Goal: Answer question/provide support

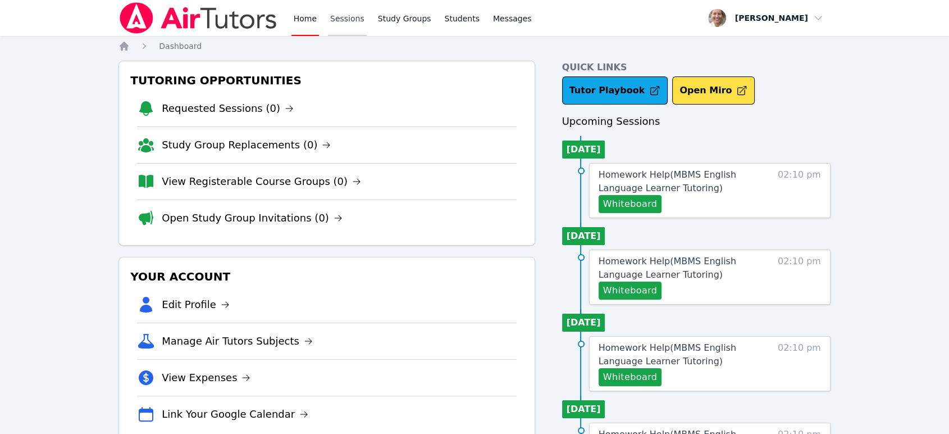
click at [337, 28] on link "Sessions" at bounding box center [347, 18] width 39 height 36
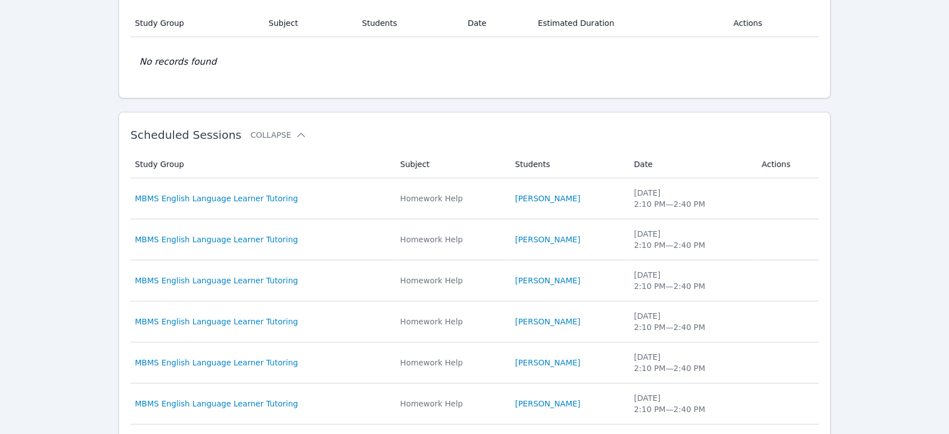
scroll to position [312, 0]
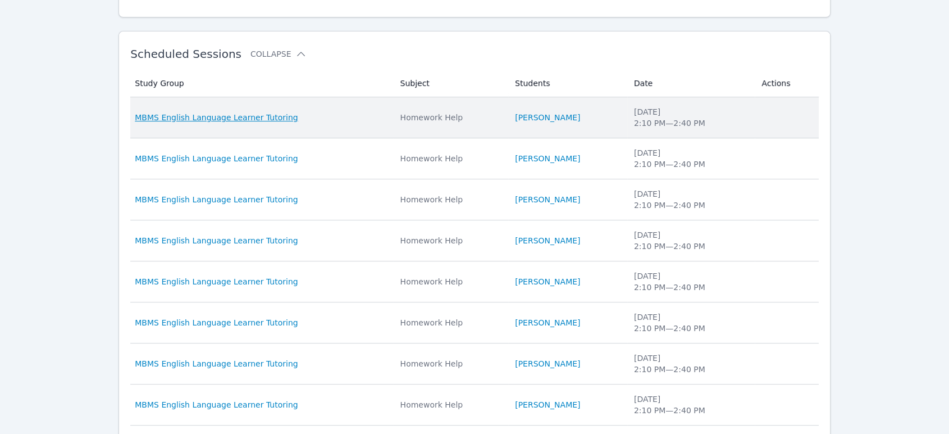
click at [256, 120] on span "MBMS English Language Learner Tutoring" at bounding box center [216, 117] width 163 height 11
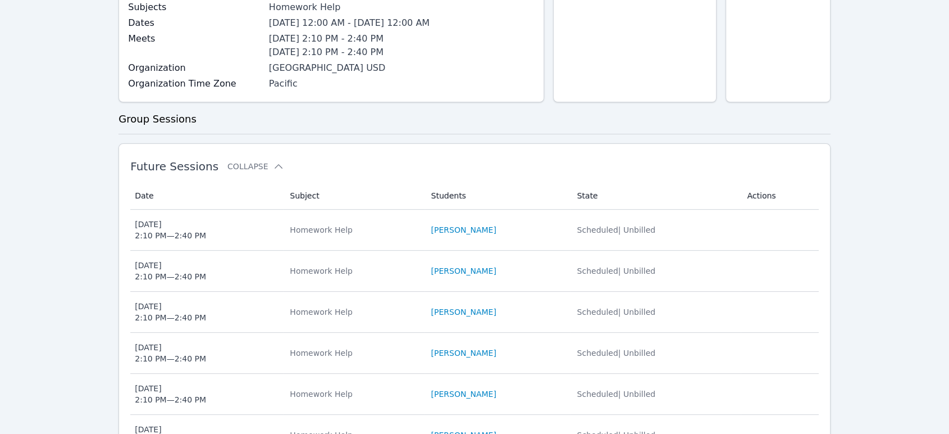
scroll to position [249, 0]
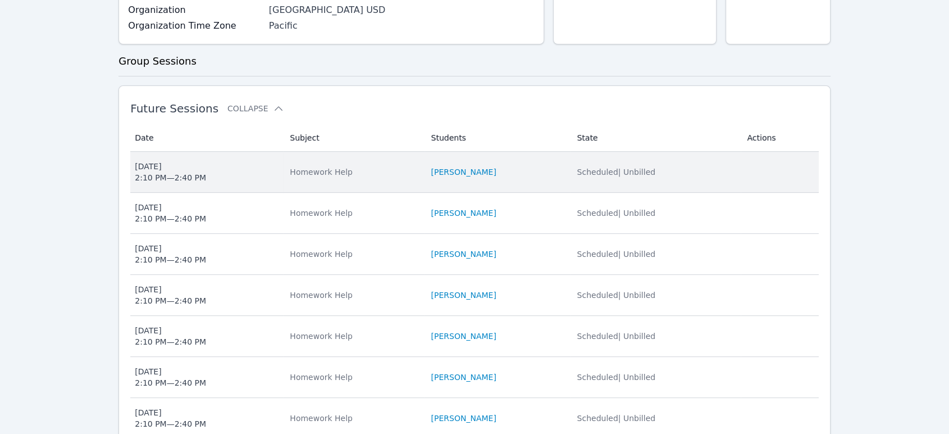
click at [157, 176] on div "[DATE] 2:10 PM — 2:40 PM" at bounding box center [170, 172] width 71 height 22
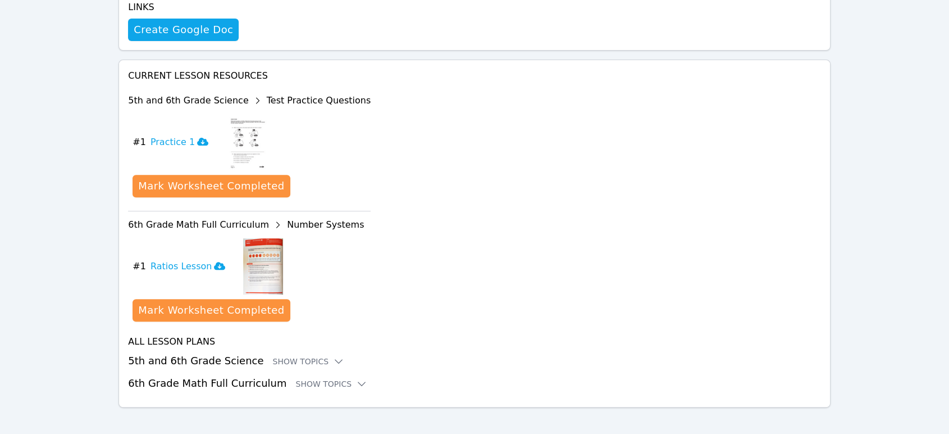
scroll to position [394, 0]
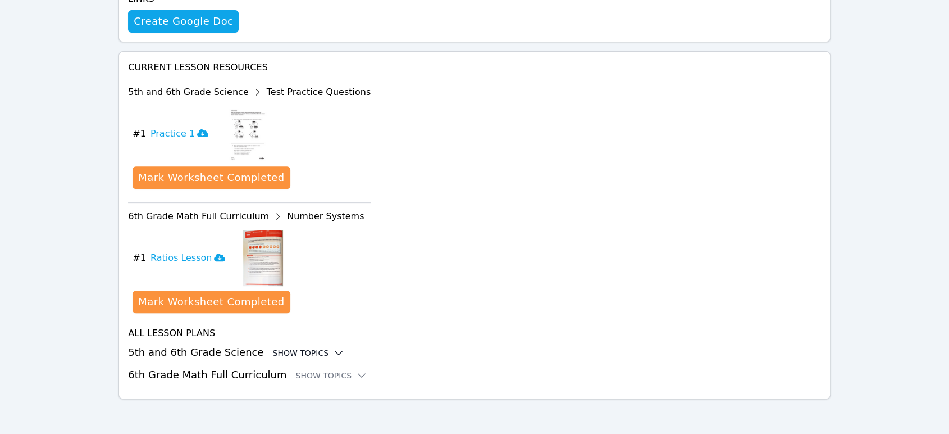
click at [306, 349] on div "Show Topics" at bounding box center [309, 352] width 72 height 11
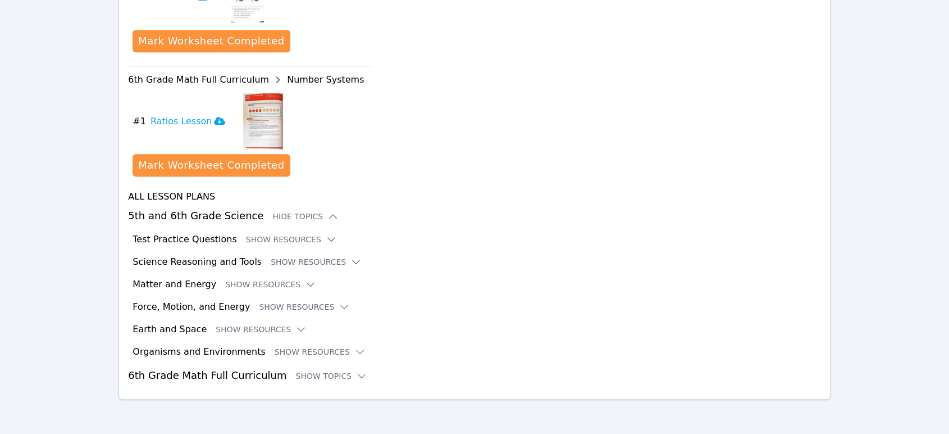
scroll to position [531, 0]
click at [282, 237] on button "Show Resources" at bounding box center [291, 238] width 91 height 11
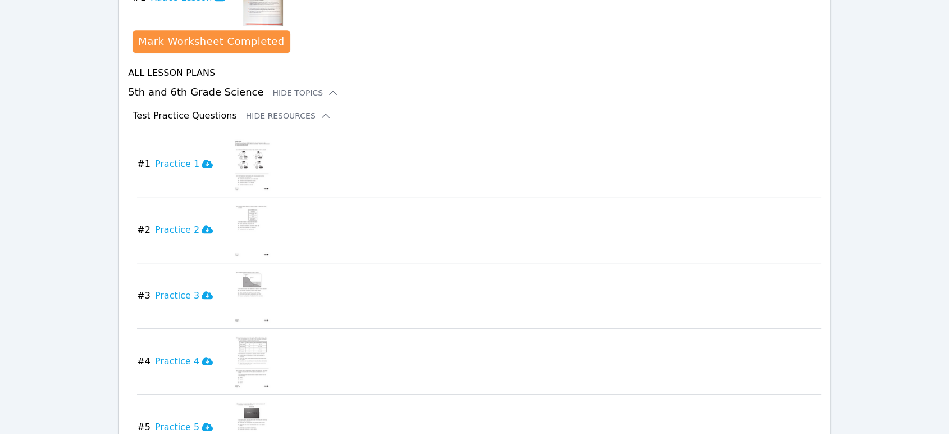
scroll to position [469, 0]
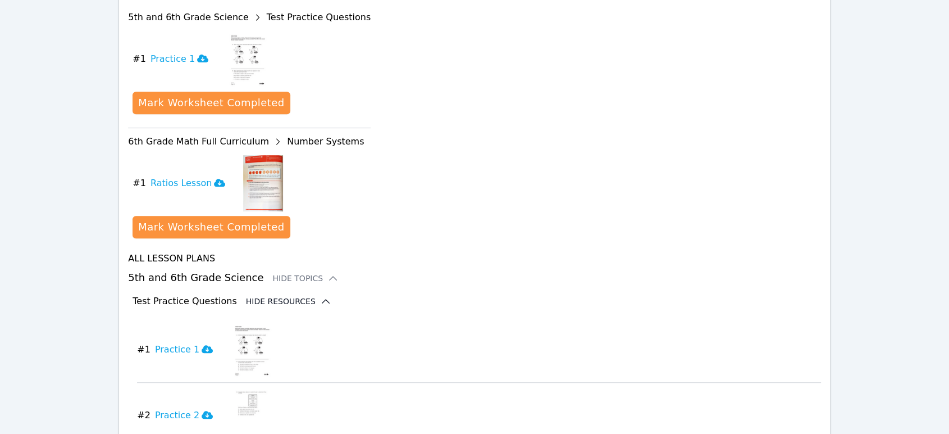
click at [275, 302] on button "Hide Resources" at bounding box center [288, 300] width 85 height 11
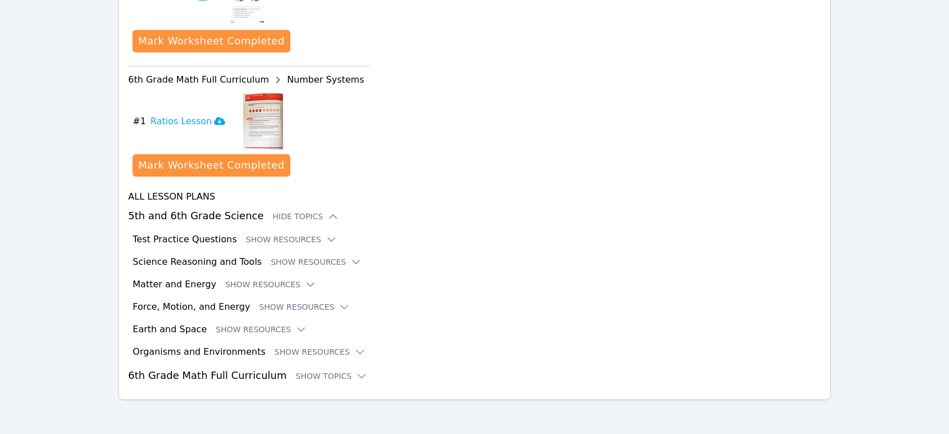
scroll to position [531, 0]
click at [300, 372] on div "Show Topics" at bounding box center [331, 375] width 72 height 11
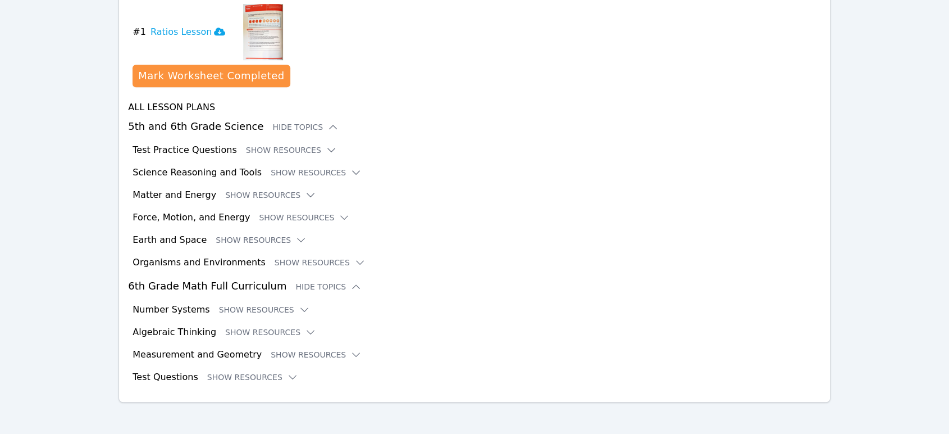
scroll to position [623, 0]
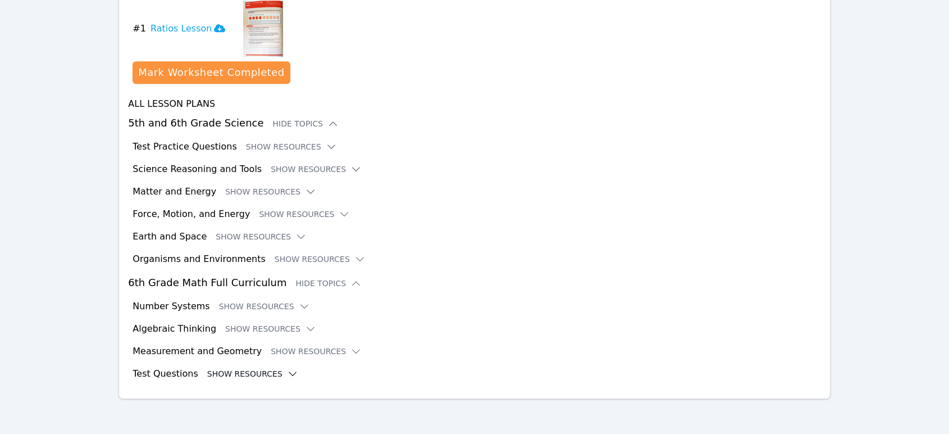
click at [260, 372] on button "Show Resources" at bounding box center [252, 373] width 91 height 11
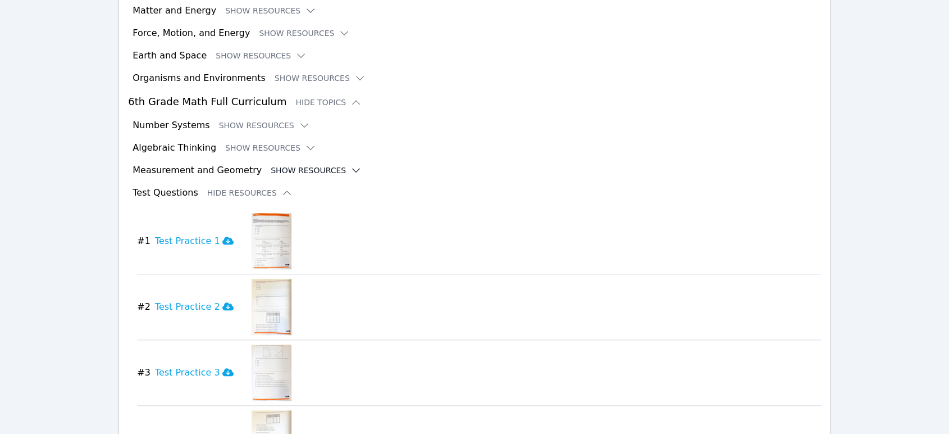
scroll to position [810, 0]
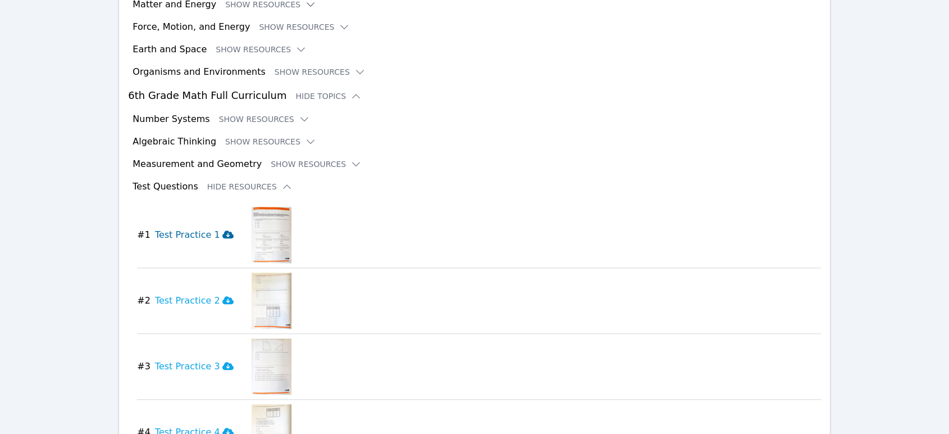
click at [222, 233] on icon at bounding box center [227, 234] width 11 height 8
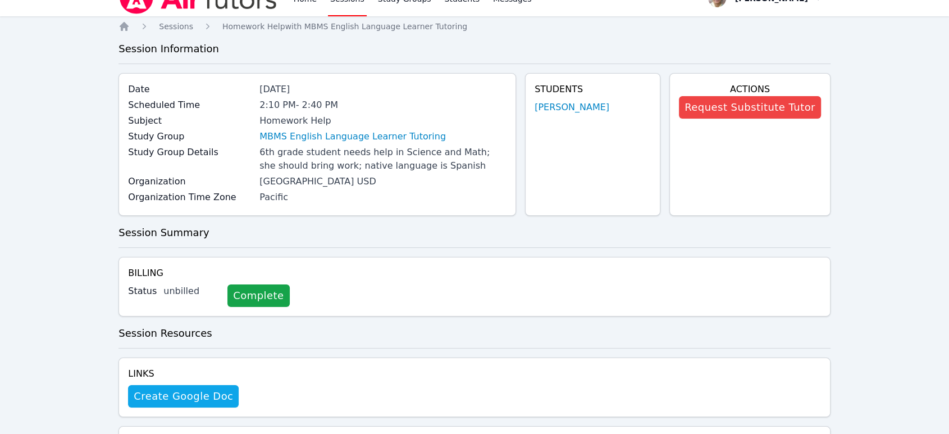
scroll to position [0, 0]
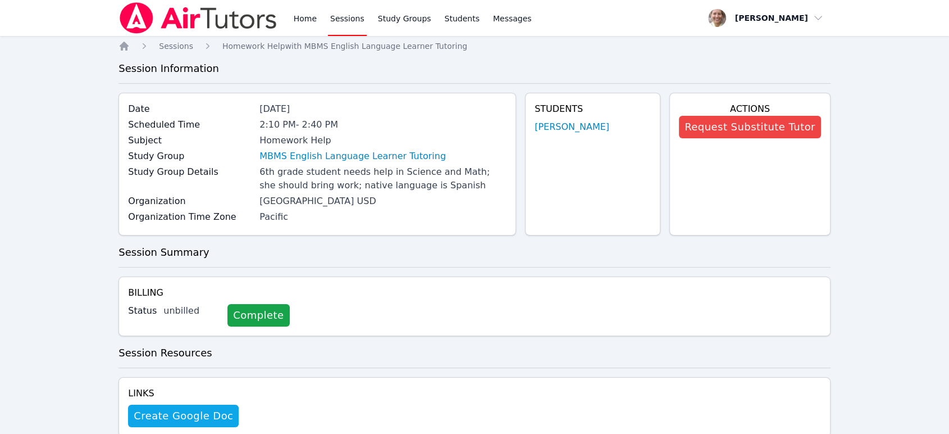
click at [335, 18] on link "Sessions" at bounding box center [347, 18] width 39 height 36
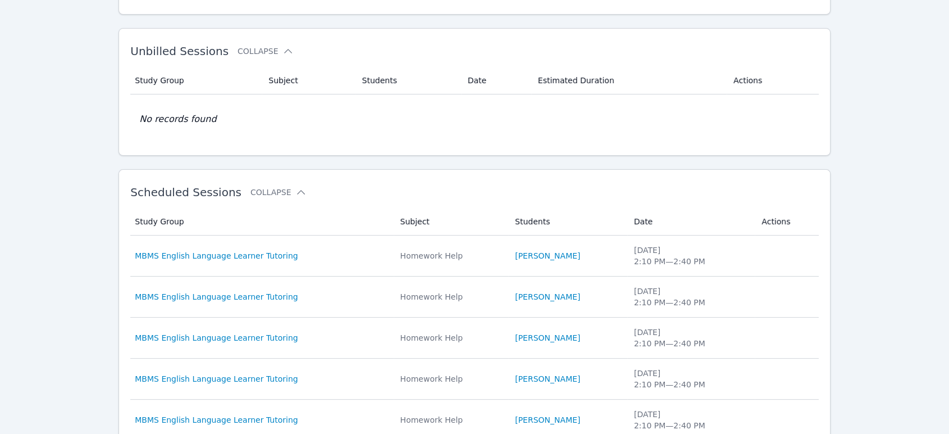
scroll to position [187, 0]
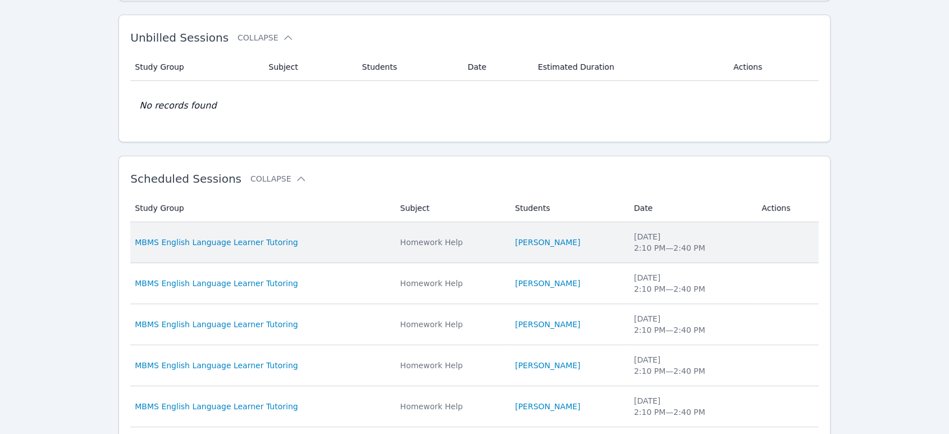
click at [440, 240] on div "Homework Help" at bounding box center [451, 241] width 102 height 11
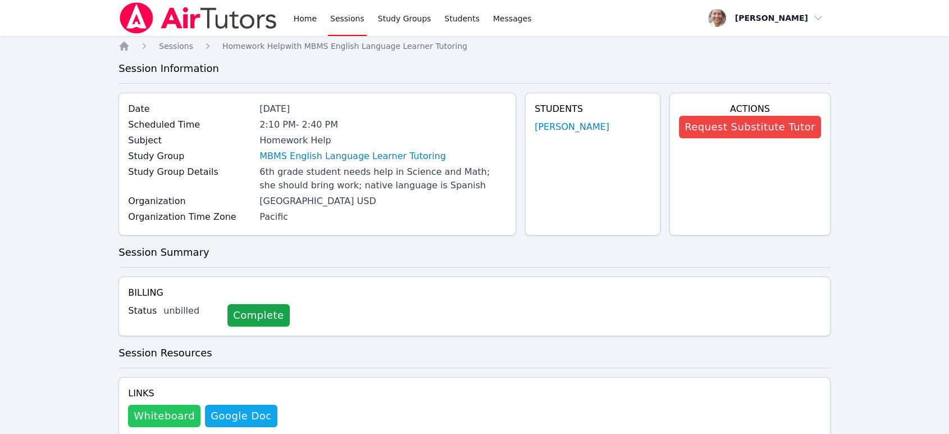
click at [157, 416] on button "Whiteboard" at bounding box center [164, 415] width 72 height 22
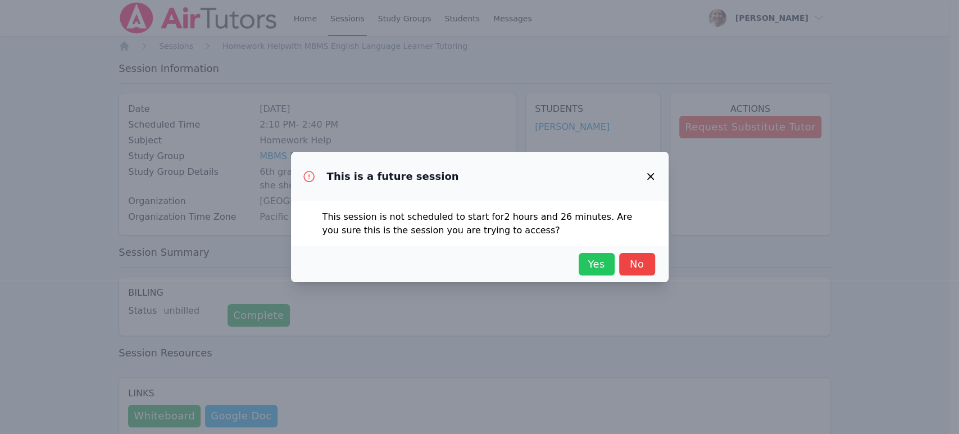
click at [586, 272] on button "Yes" at bounding box center [596, 264] width 36 height 22
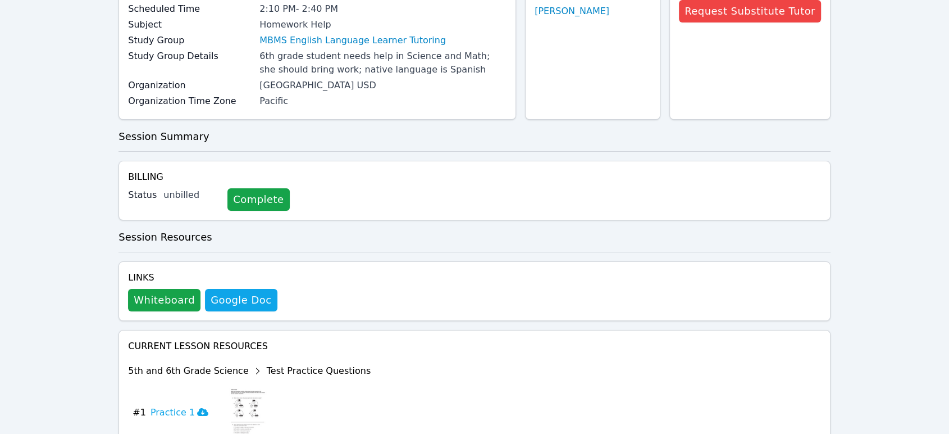
scroll to position [394, 0]
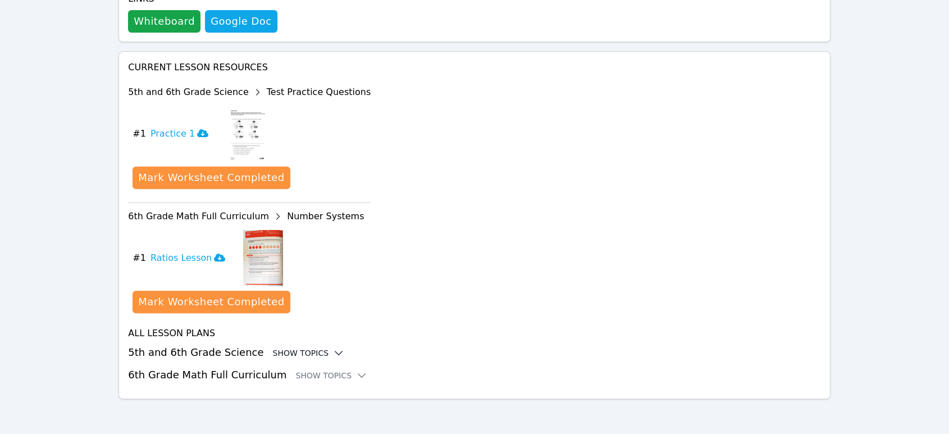
click at [292, 353] on div "Show Topics" at bounding box center [309, 352] width 72 height 11
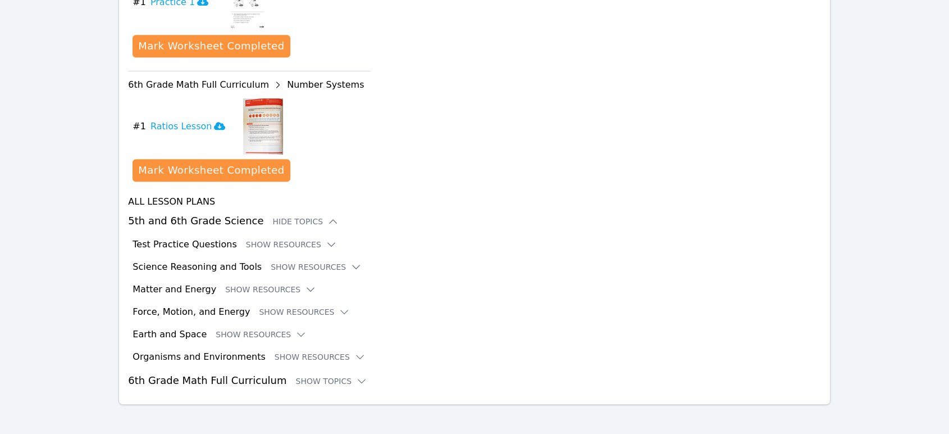
scroll to position [531, 0]
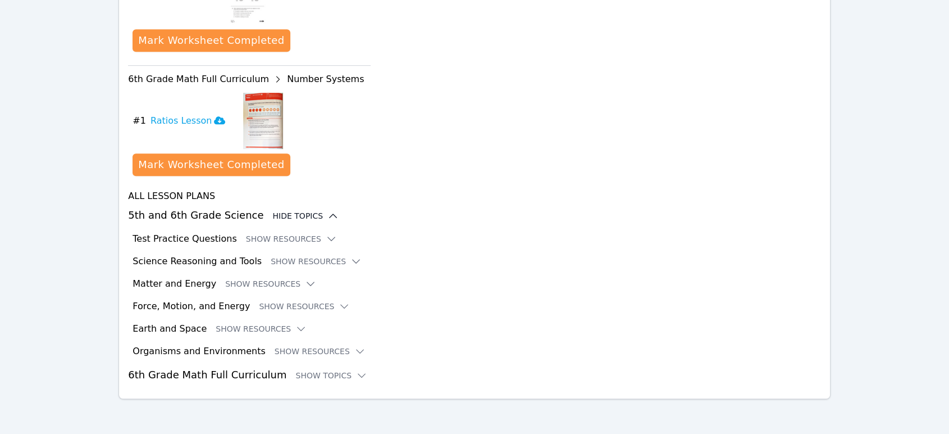
click at [293, 214] on div "Hide Topics" at bounding box center [306, 215] width 66 height 11
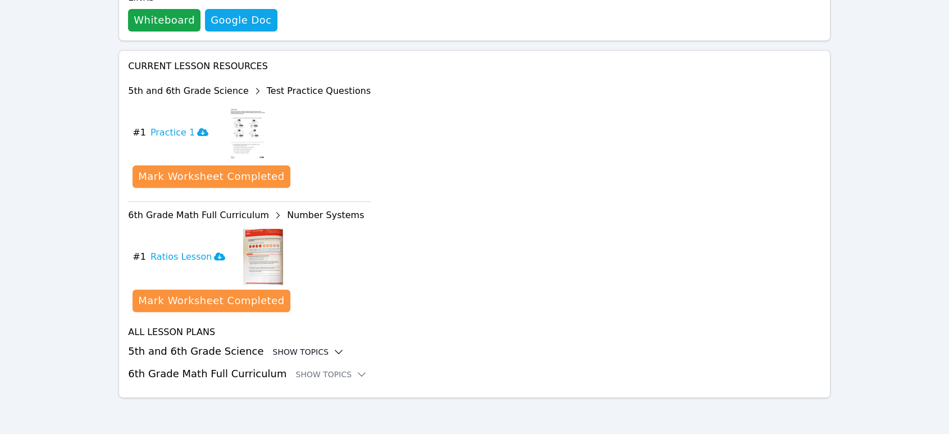
scroll to position [394, 0]
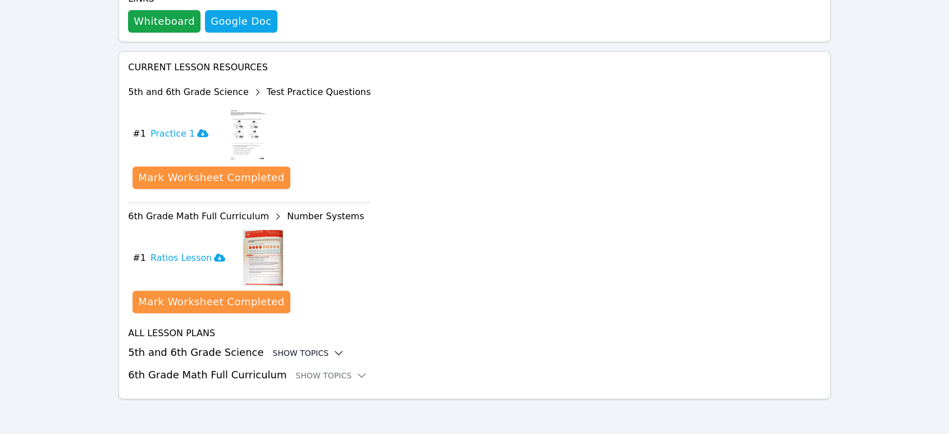
click at [280, 354] on div "Show Topics" at bounding box center [309, 352] width 72 height 11
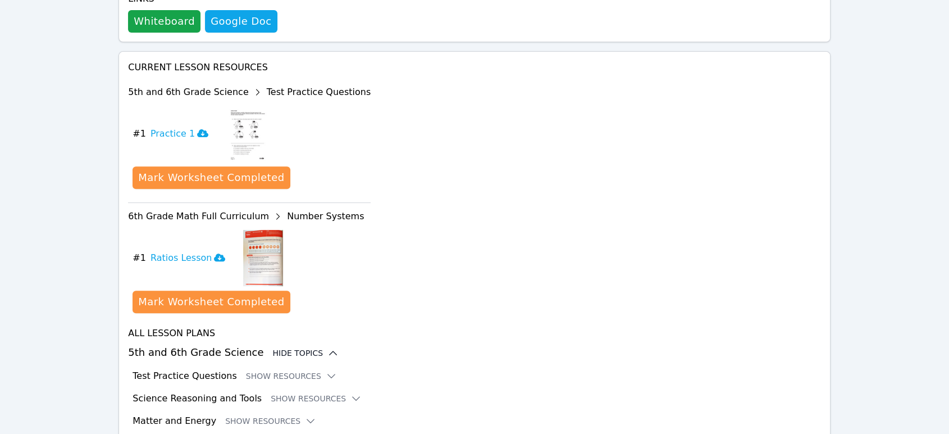
scroll to position [531, 0]
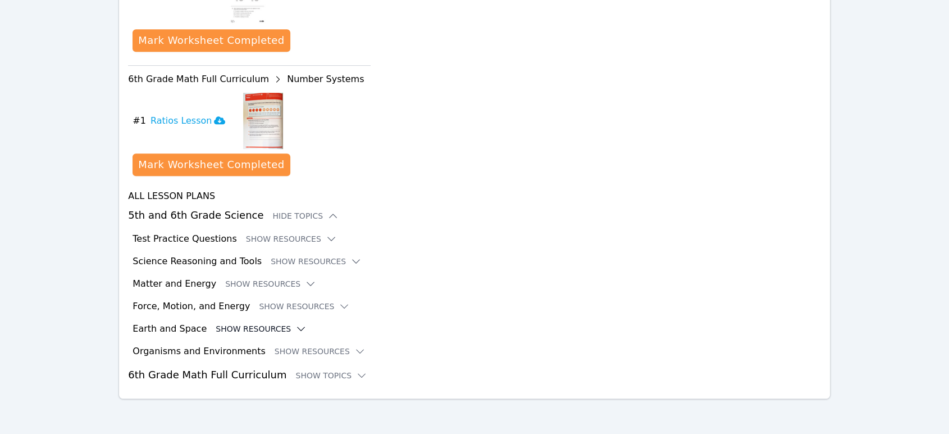
click at [273, 323] on button "Show Resources" at bounding box center [261, 328] width 91 height 11
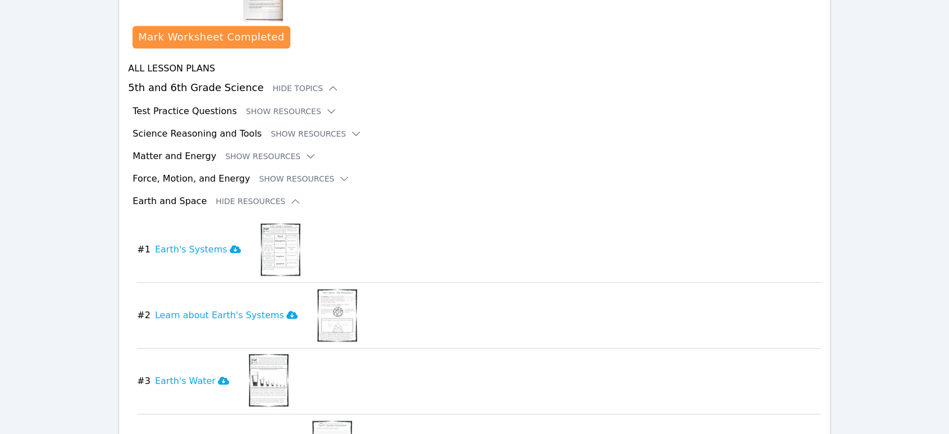
scroll to position [654, 0]
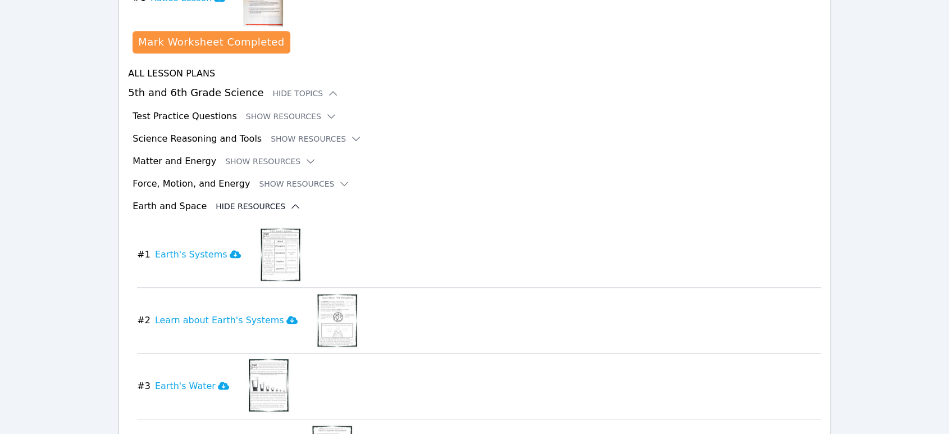
click at [267, 200] on button "Hide Resources" at bounding box center [258, 205] width 85 height 11
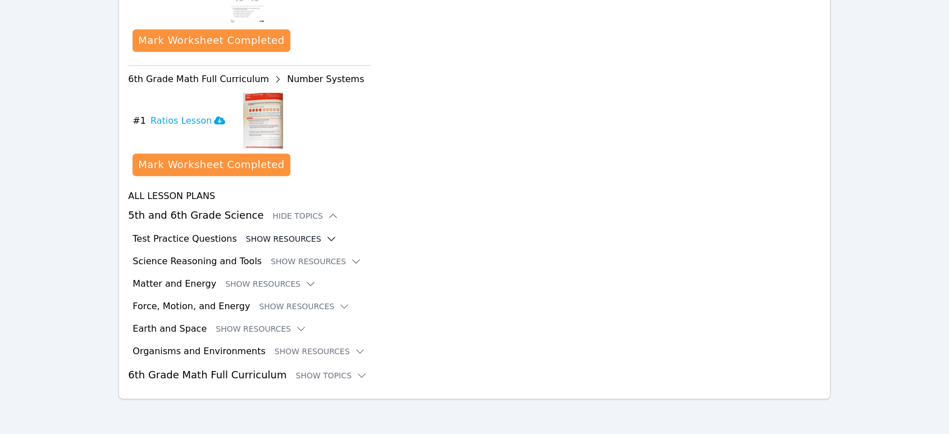
click at [284, 236] on button "Show Resources" at bounding box center [291, 238] width 91 height 11
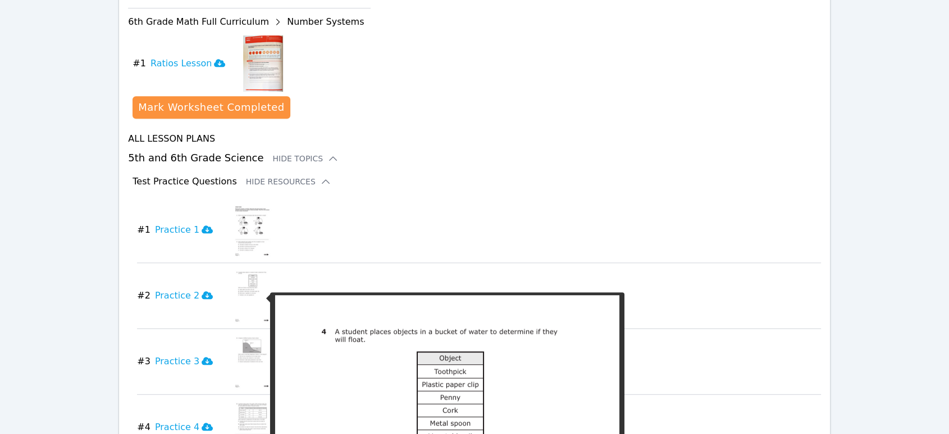
scroll to position [656, 0]
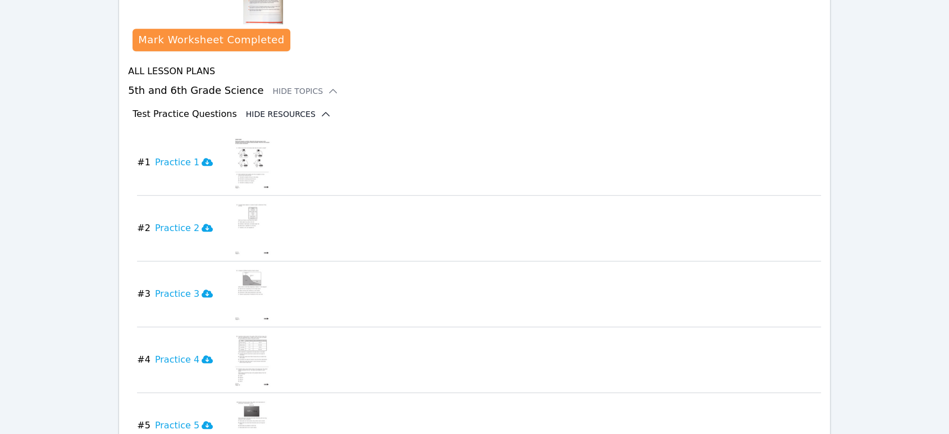
click at [246, 115] on button "Hide Resources" at bounding box center [288, 113] width 85 height 11
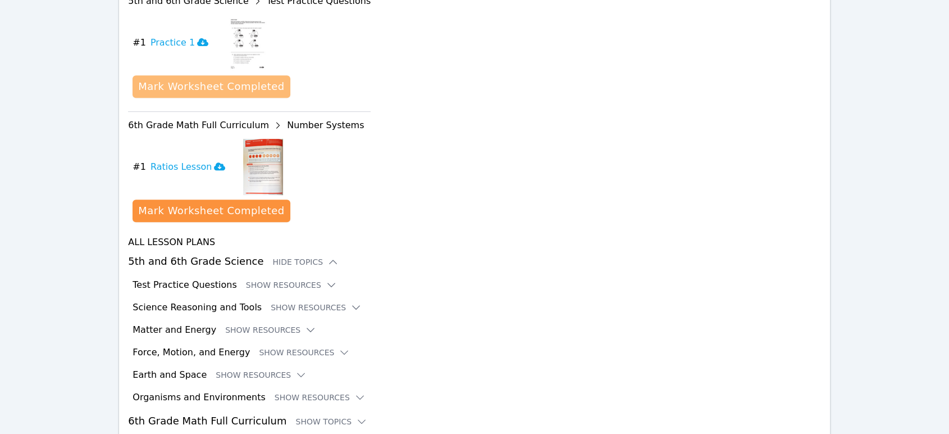
scroll to position [531, 0]
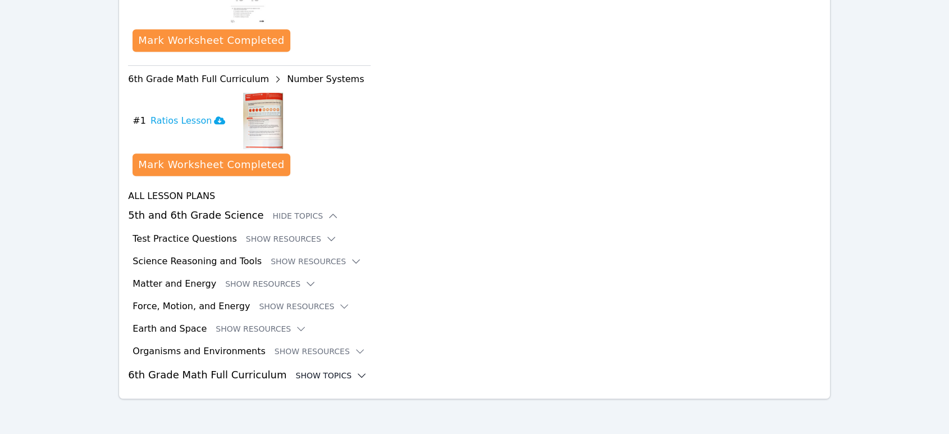
click at [301, 379] on div "Show Topics" at bounding box center [331, 375] width 72 height 11
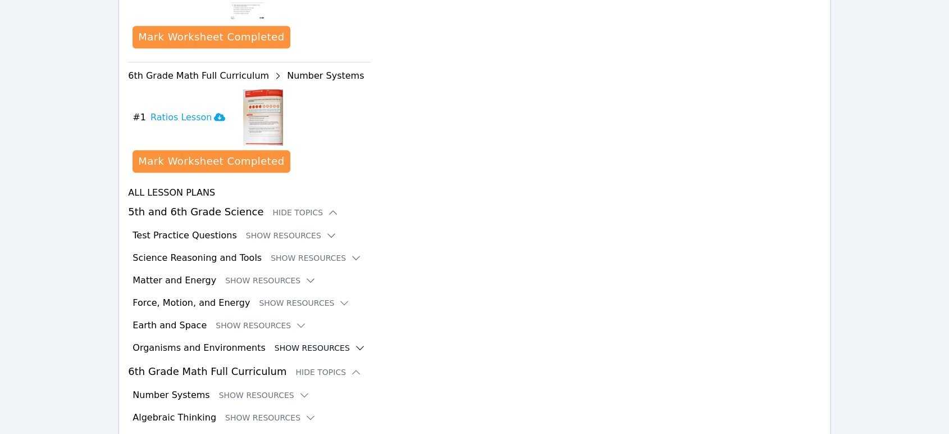
scroll to position [623, 0]
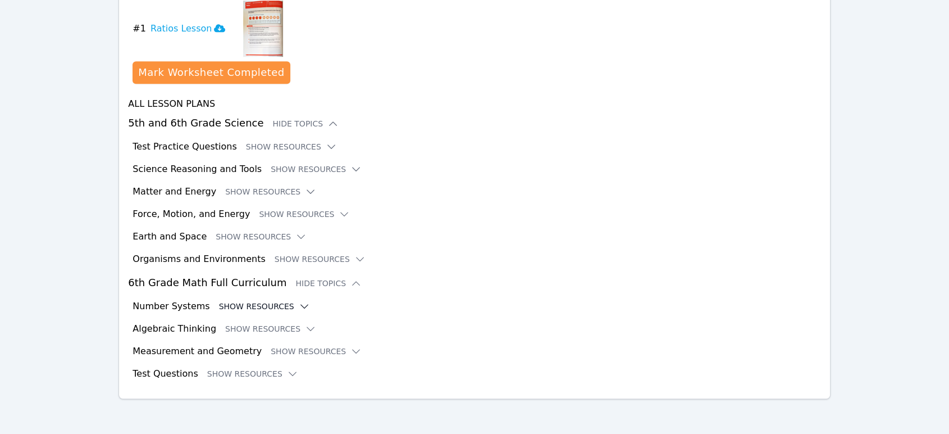
click at [278, 302] on button "Show Resources" at bounding box center [264, 305] width 91 height 11
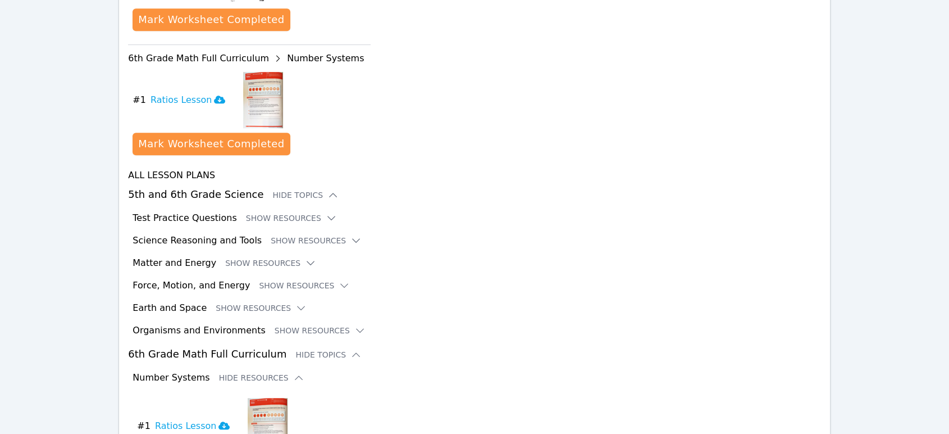
scroll to position [436, 0]
